Goal: Information Seeking & Learning: Learn about a topic

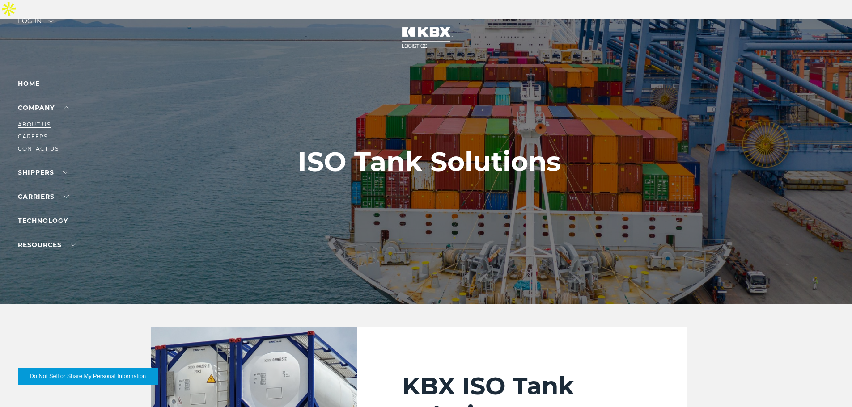
click at [39, 125] on link "About Us" at bounding box center [34, 124] width 33 height 7
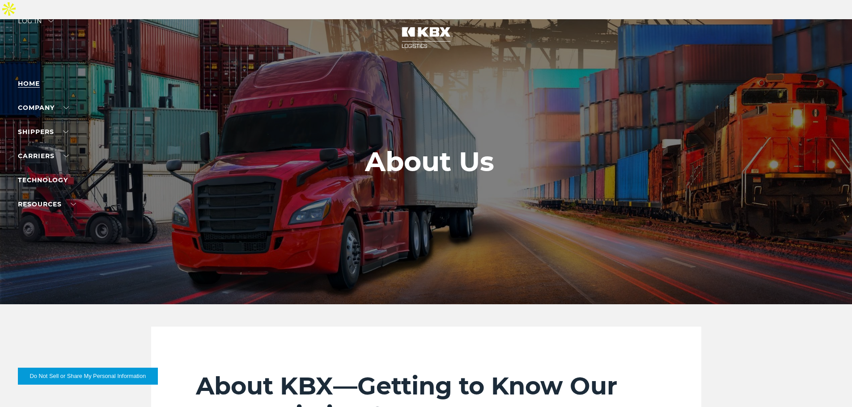
click at [28, 85] on link "Home" at bounding box center [29, 84] width 22 height 8
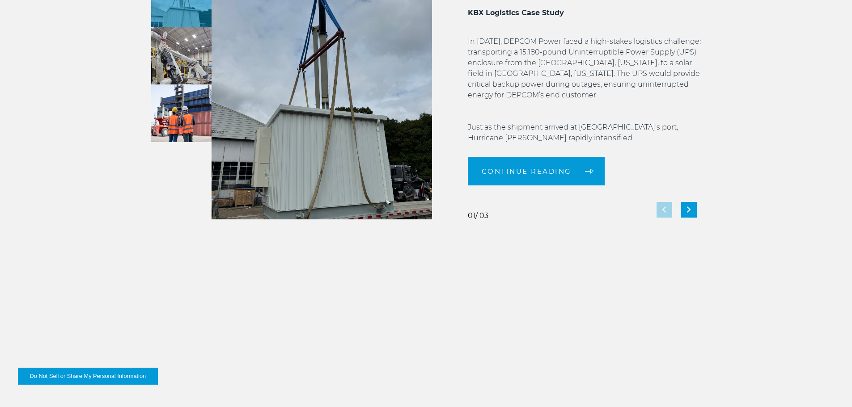
scroll to position [1995, 0]
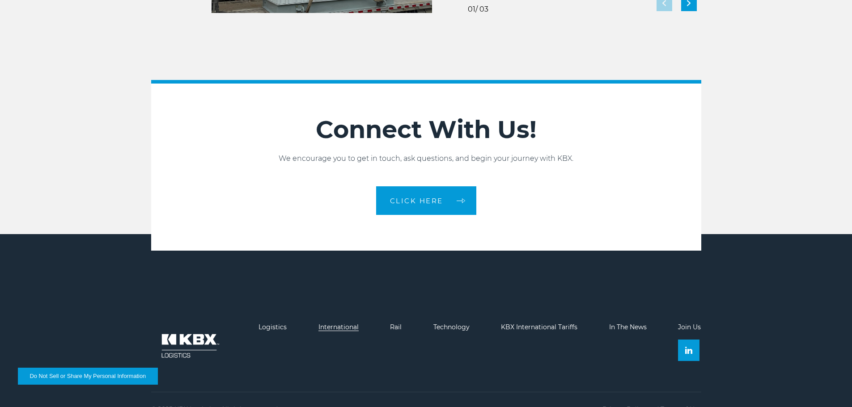
click at [325, 323] on link "International" at bounding box center [338, 327] width 40 height 8
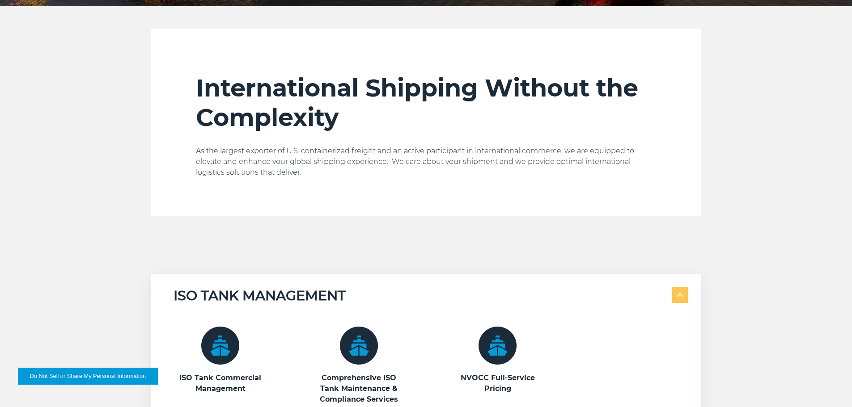
scroll to position [596, 0]
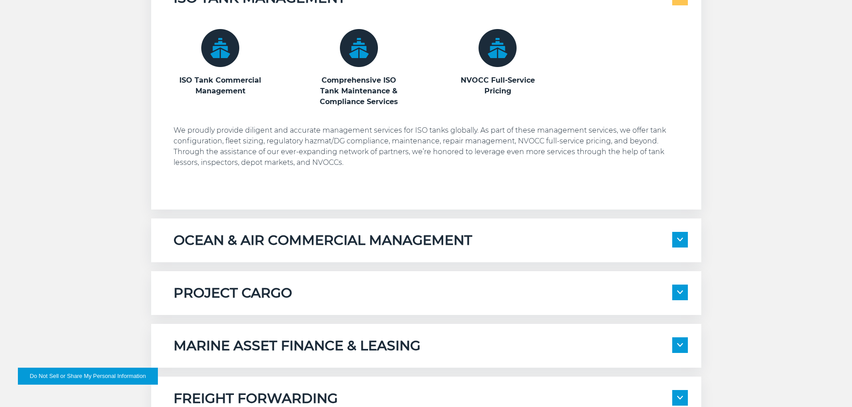
click at [675, 232] on span at bounding box center [680, 240] width 16 height 16
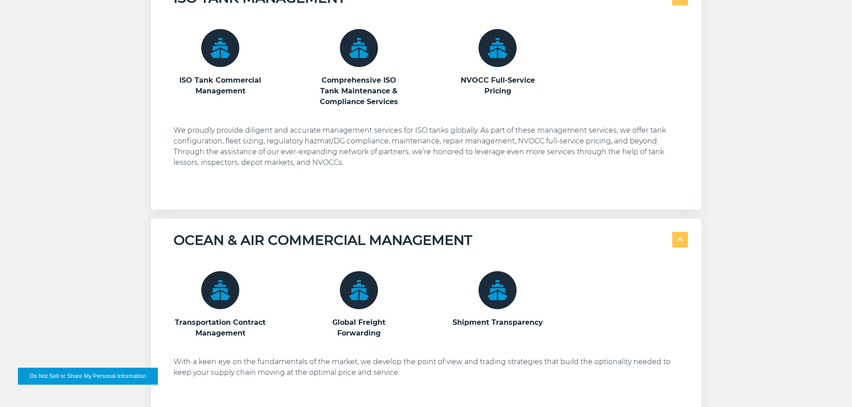
scroll to position [894, 0]
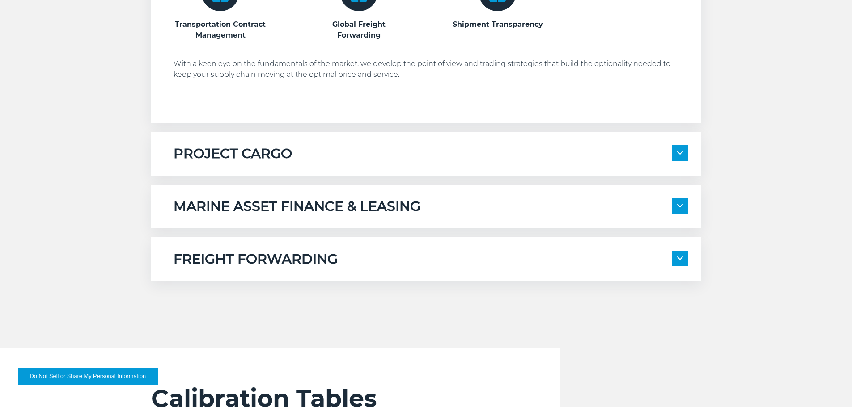
click at [681, 151] on img at bounding box center [680, 153] width 6 height 4
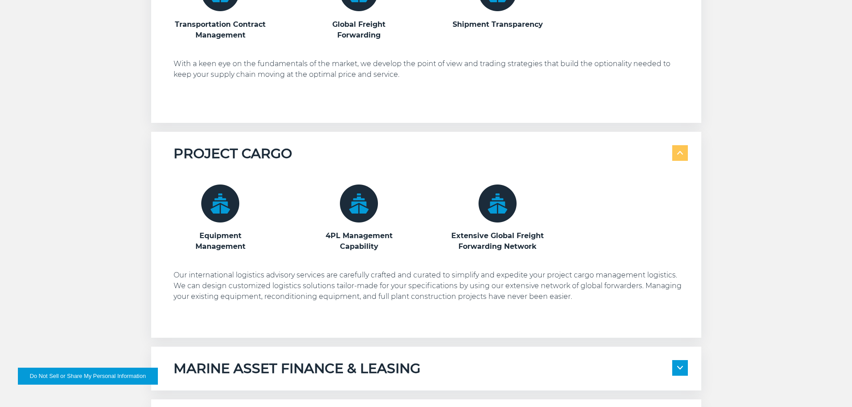
scroll to position [1192, 0]
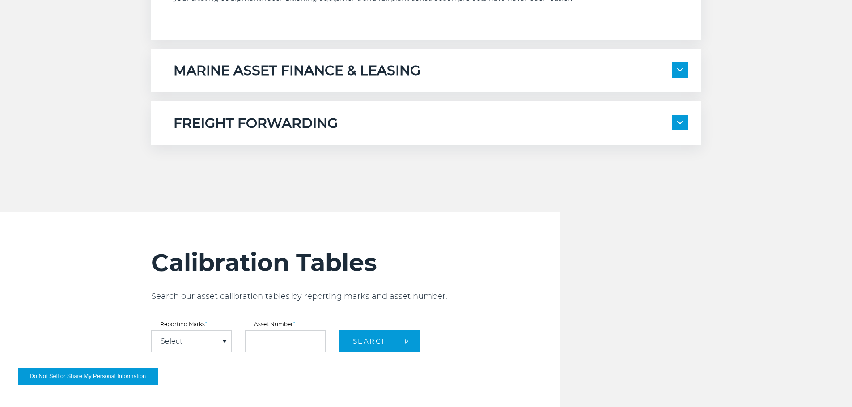
click at [681, 62] on span at bounding box center [680, 70] width 16 height 16
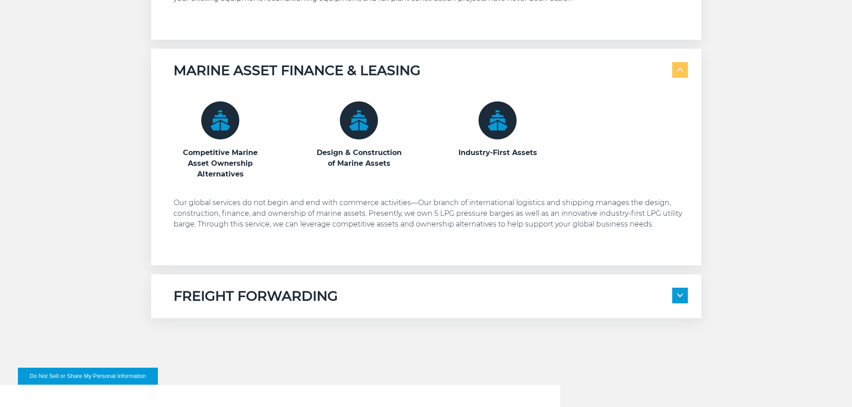
click at [680, 294] on img at bounding box center [680, 296] width 6 height 4
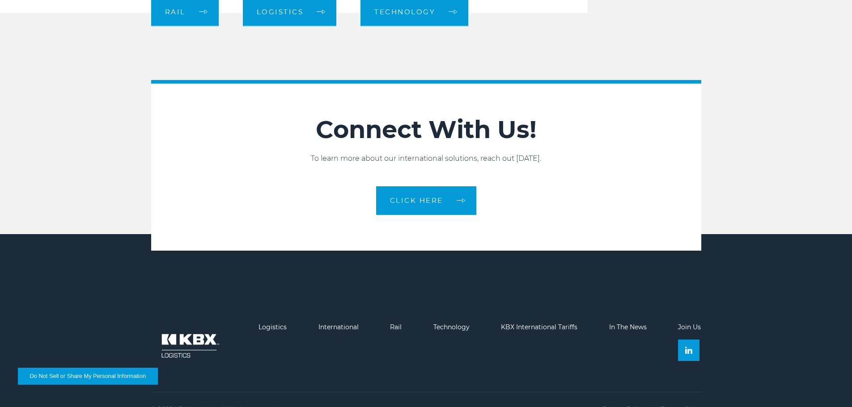
scroll to position [1836, 0]
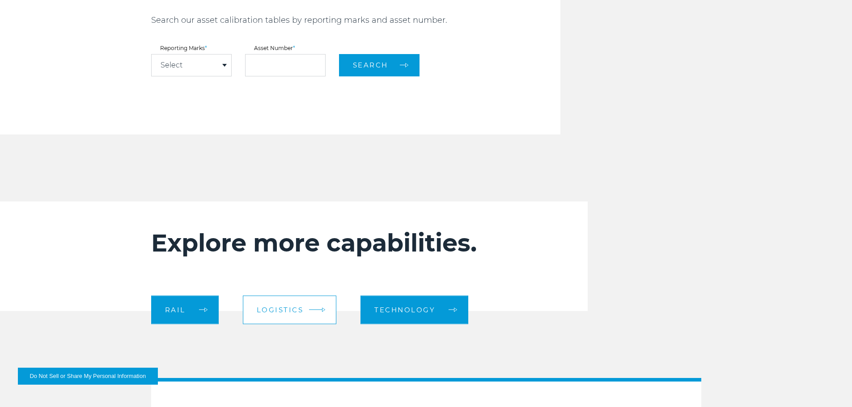
click at [314, 295] on link "logistics" at bounding box center [290, 309] width 94 height 29
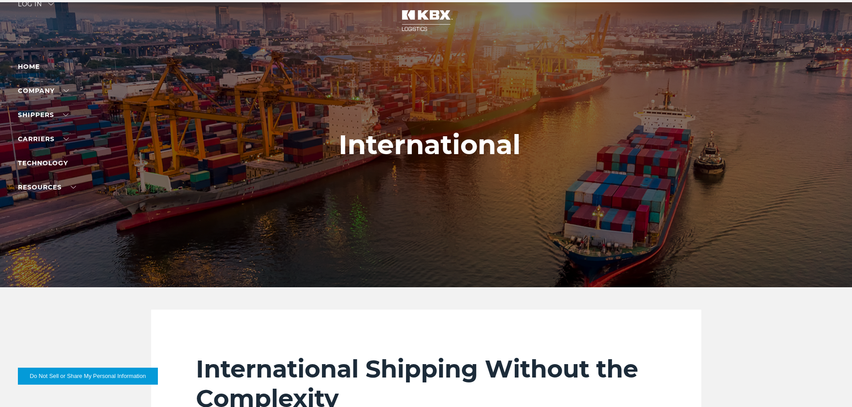
scroll to position [0, 0]
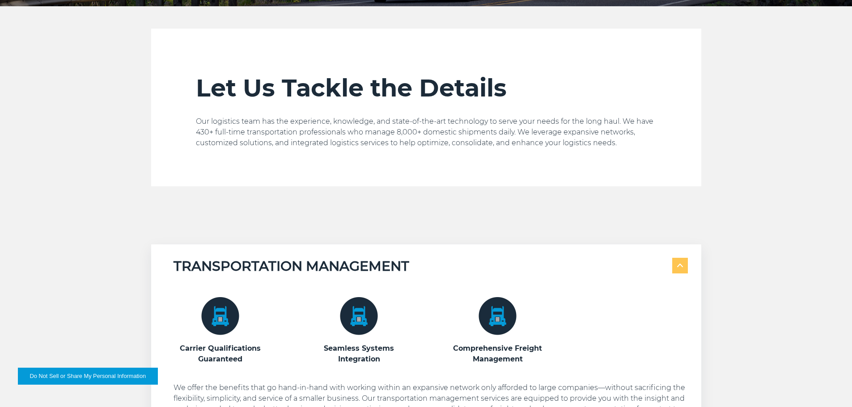
scroll to position [596, 0]
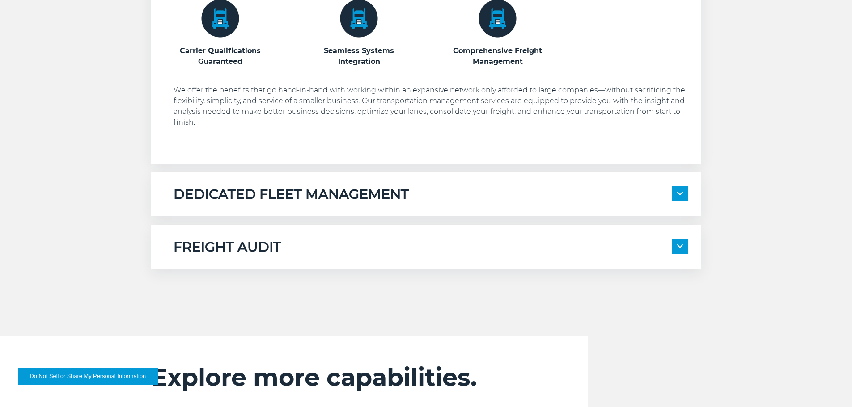
click at [675, 186] on span at bounding box center [680, 194] width 16 height 16
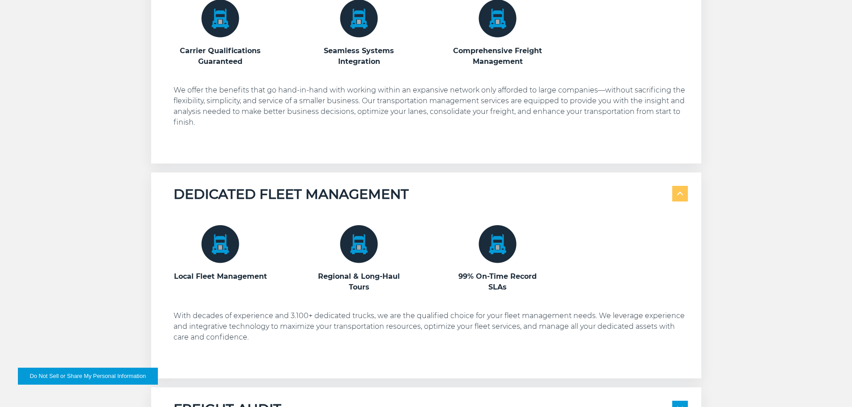
scroll to position [894, 0]
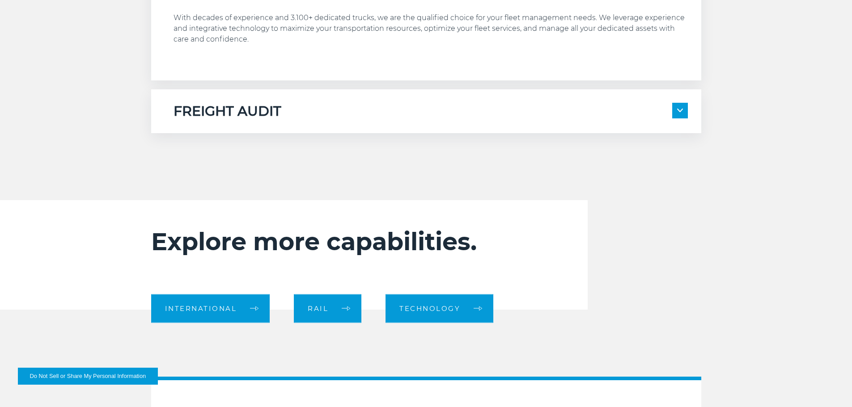
click at [679, 109] on img at bounding box center [680, 111] width 6 height 4
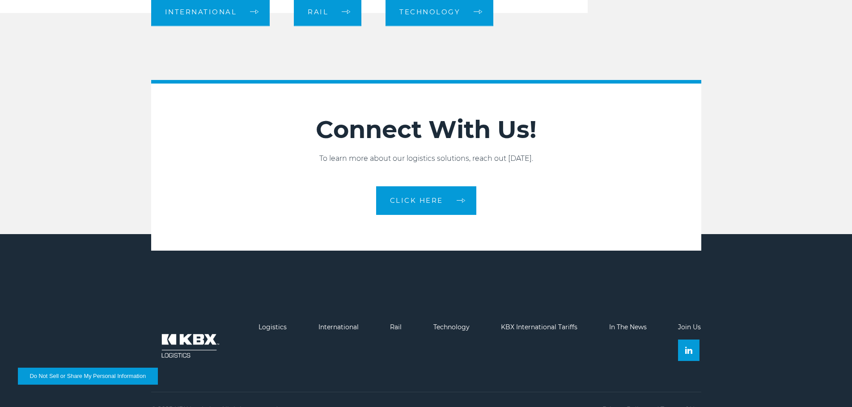
scroll to position [1076, 0]
